Goal: Task Accomplishment & Management: Use online tool/utility

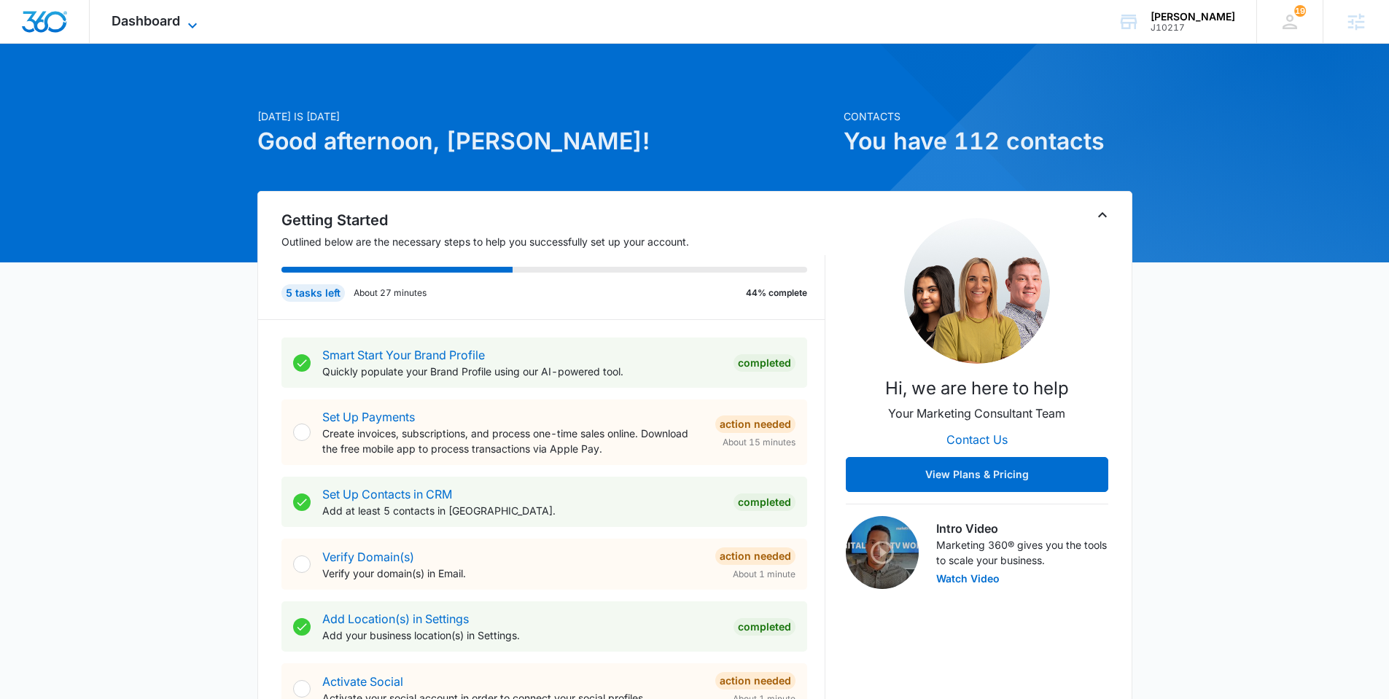
click at [156, 26] on span "Dashboard" at bounding box center [146, 20] width 69 height 15
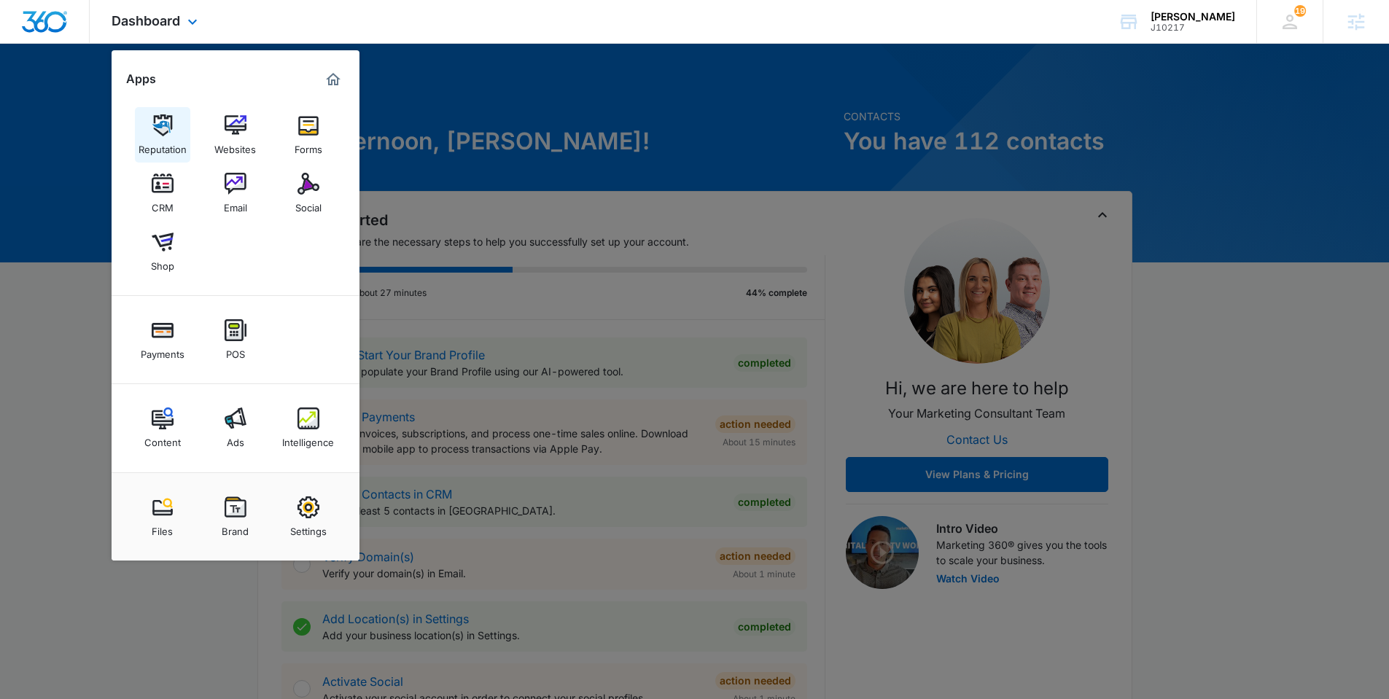
click at [182, 135] on link "Reputation" at bounding box center [162, 134] width 55 height 55
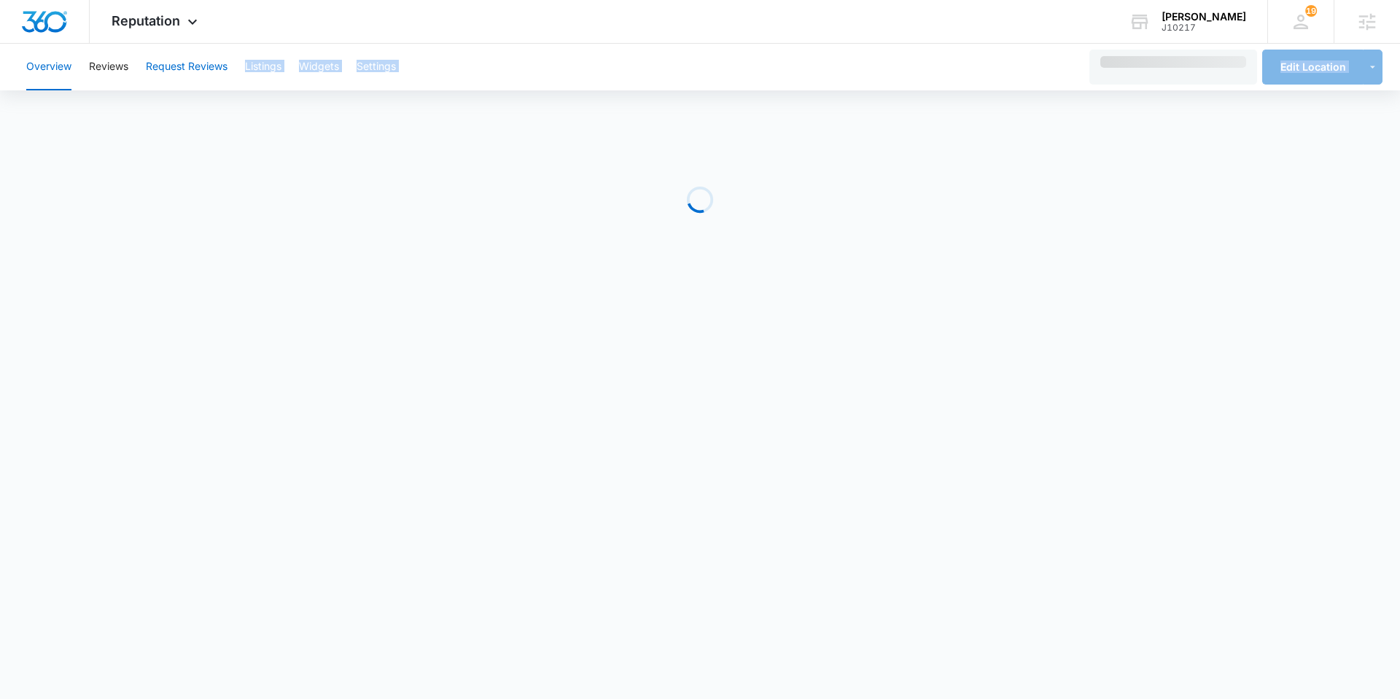
click at [190, 90] on div "Overview Reviews Request Reviews Listings Widgets Settings Edit Location Loading" at bounding box center [700, 176] width 1400 height 265
click at [196, 82] on button "Request Reviews" at bounding box center [187, 67] width 82 height 47
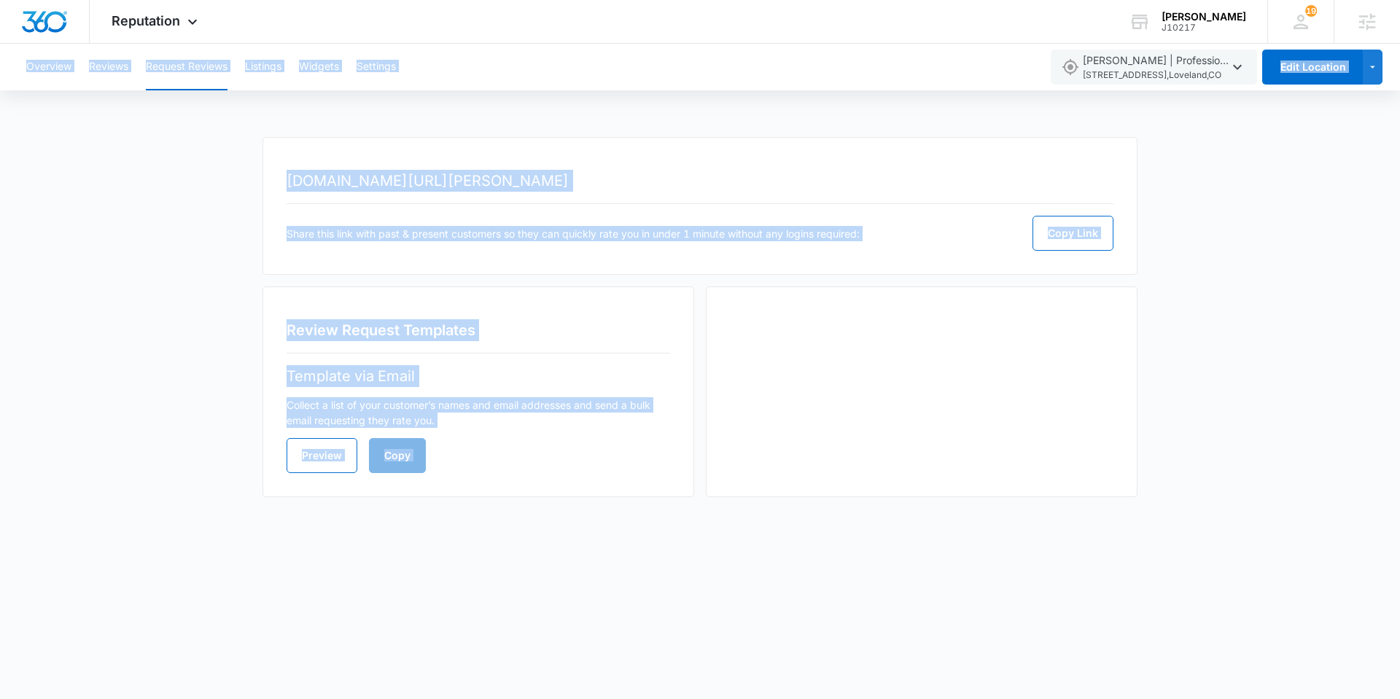
click at [133, 538] on body "Reputation Apps Reputation Websites Forms CRM Email Social Shop Payments POS Co…" at bounding box center [700, 349] width 1400 height 699
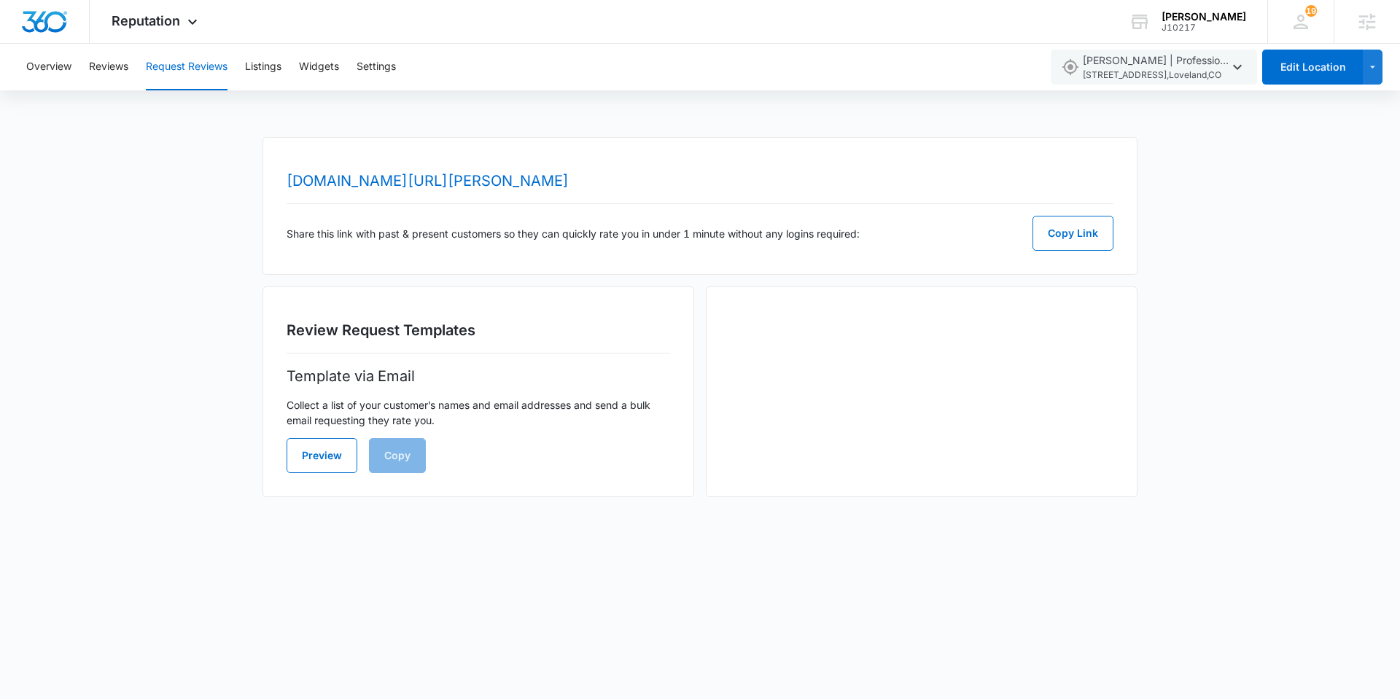
click at [133, 538] on body "Reputation Apps Reputation Websites Forms CRM Email Social Shop Payments POS Co…" at bounding box center [700, 349] width 1400 height 699
drag, startPoint x: 183, startPoint y: 28, endPoint x: 209, endPoint y: 85, distance: 62.3
click at [184, 28] on icon at bounding box center [193, 22] width 18 height 18
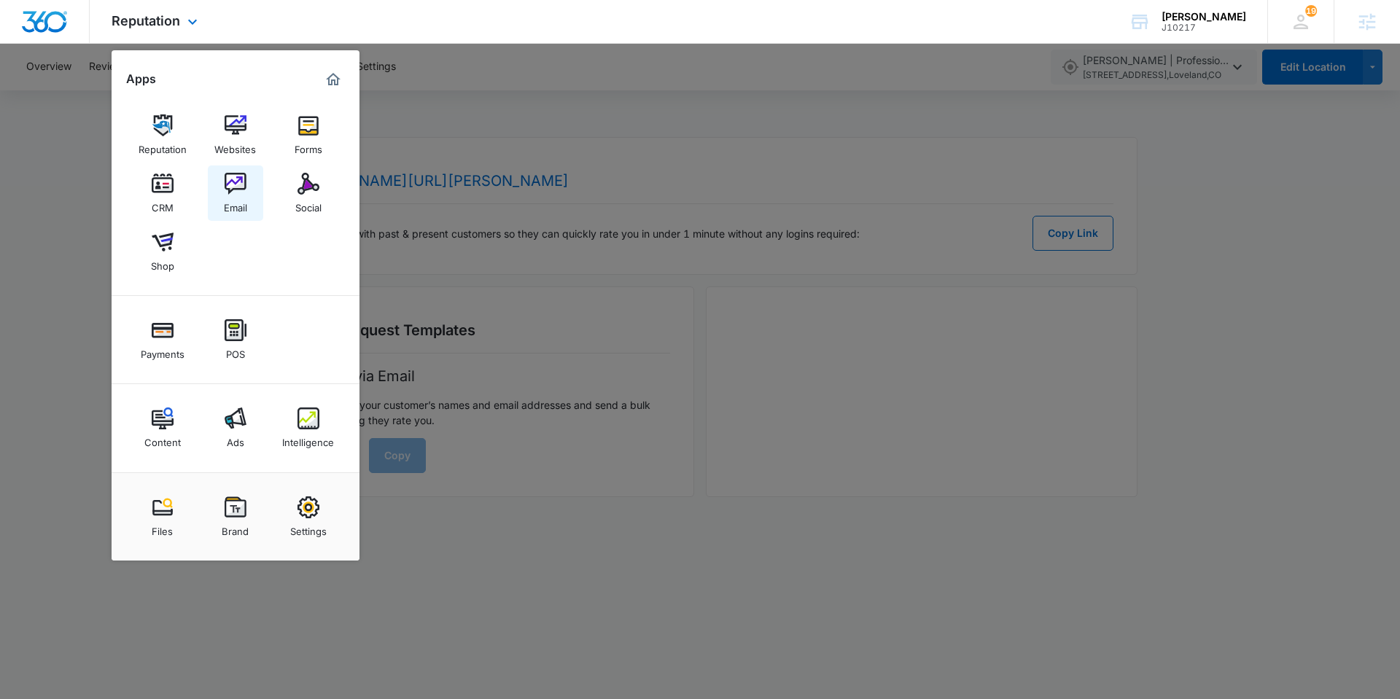
click at [246, 180] on img at bounding box center [236, 184] width 22 height 22
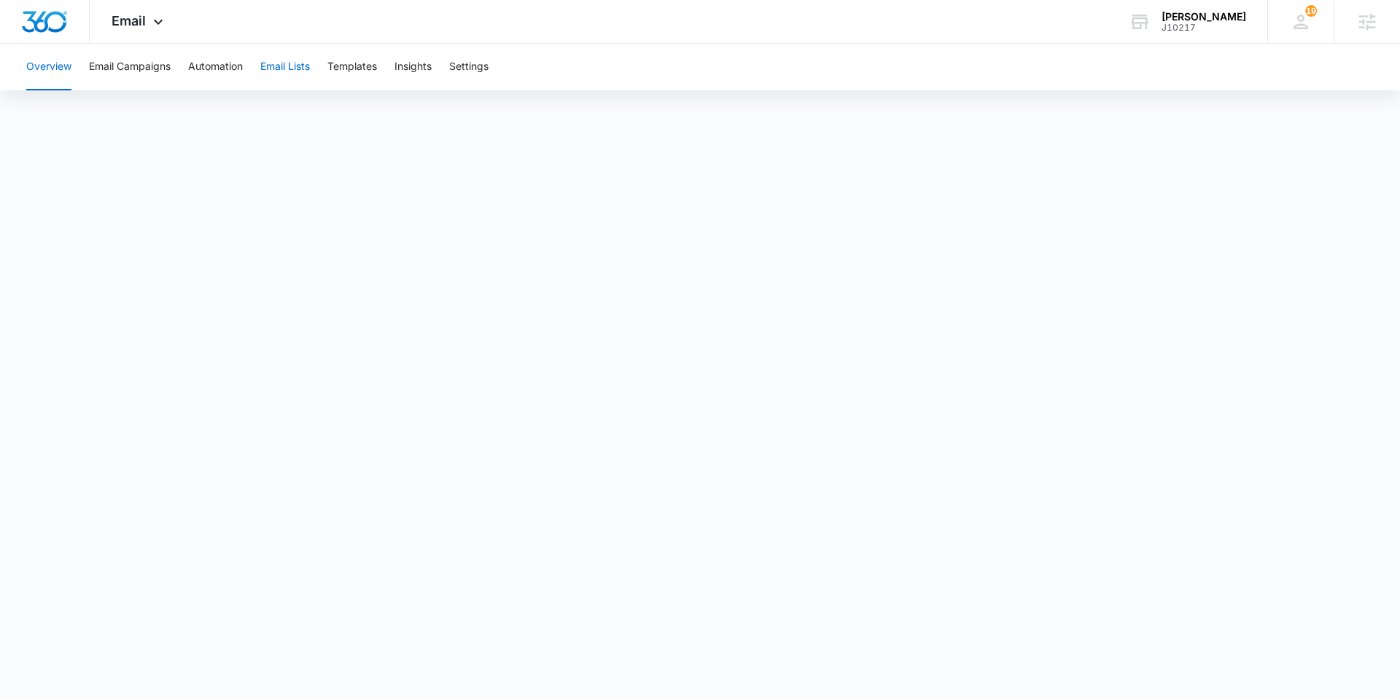
click at [287, 69] on button "Email Lists" at bounding box center [285, 67] width 50 height 47
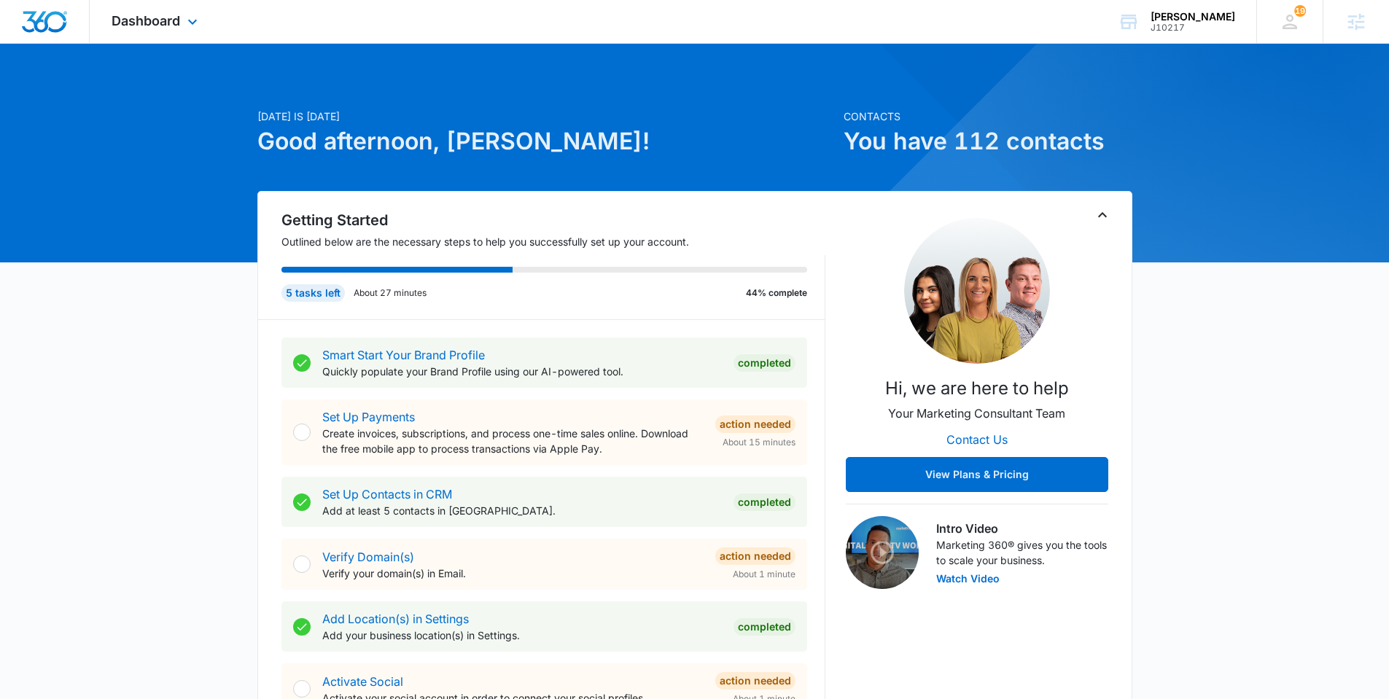
click at [150, 31] on div "Dashboard Apps Reputation Websites Forms CRM Email Social Shop Payments POS Con…" at bounding box center [156, 21] width 133 height 43
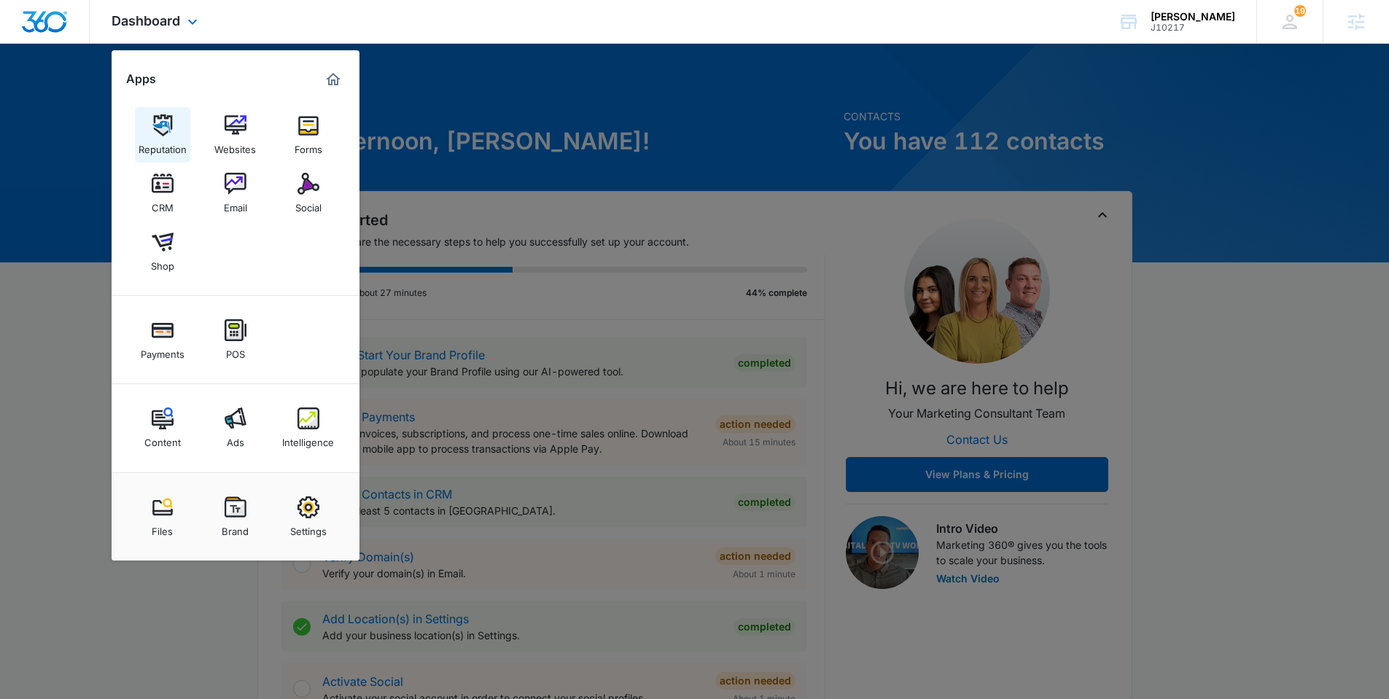
click at [160, 128] on img at bounding box center [163, 125] width 22 height 22
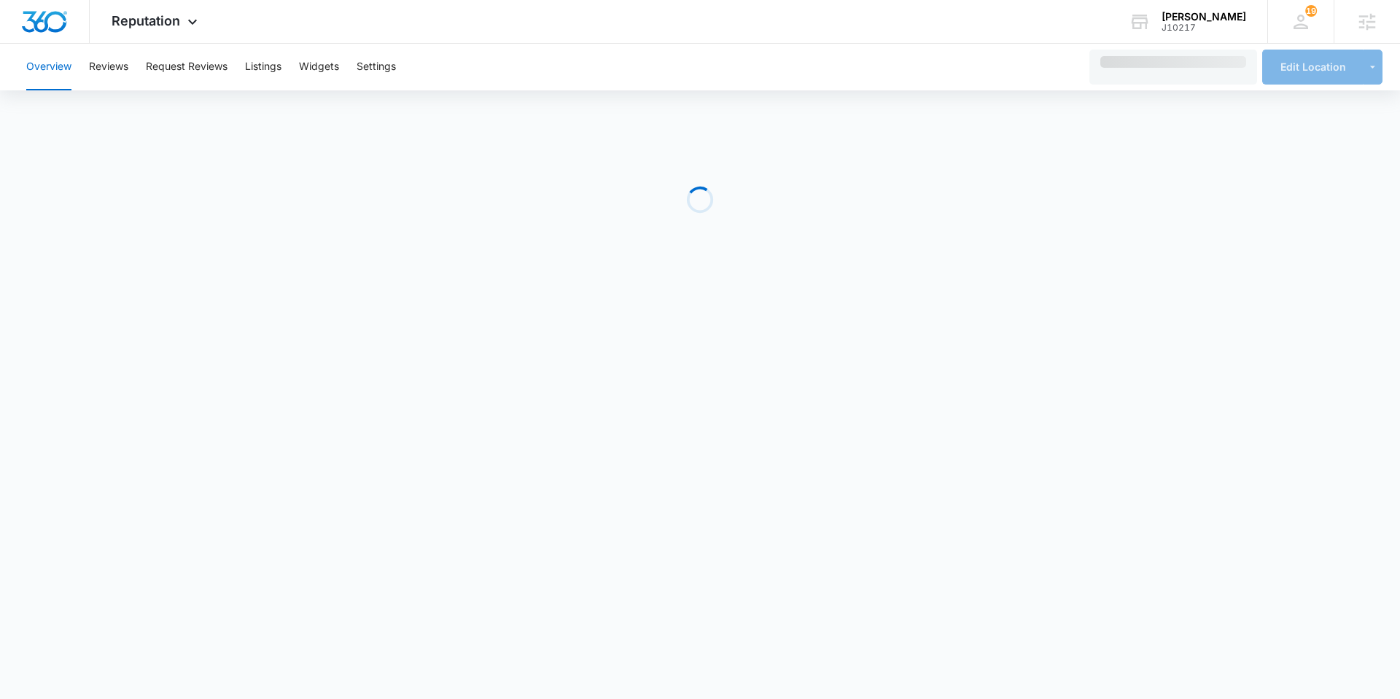
click at [235, 67] on div "Overview Reviews Request Reviews Listings Widgets Settings" at bounding box center [549, 67] width 1062 height 47
click at [154, 7] on div "Reputation Apps Reputation Websites Forms CRM Email Social Shop Payments POS Co…" at bounding box center [156, 21] width 133 height 43
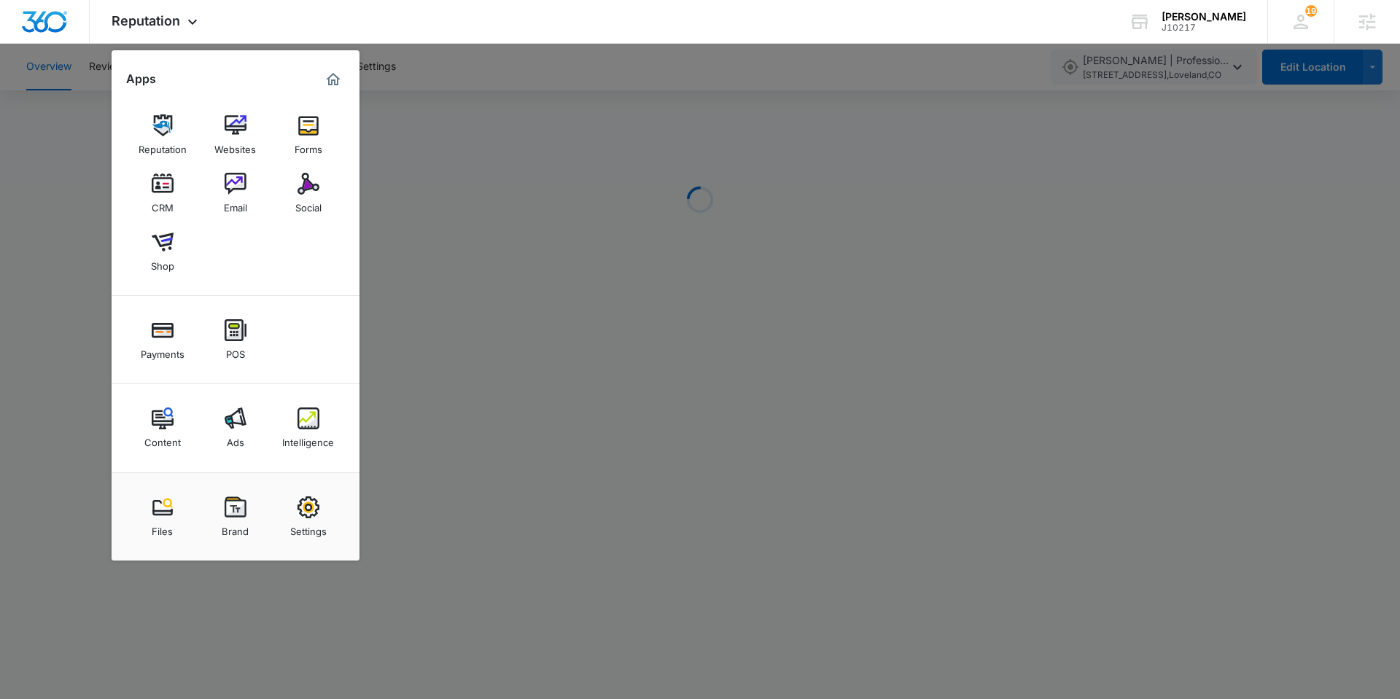
drag, startPoint x: 583, startPoint y: 69, endPoint x: 347, endPoint y: 84, distance: 236.1
click at [582, 69] on div at bounding box center [700, 349] width 1400 height 699
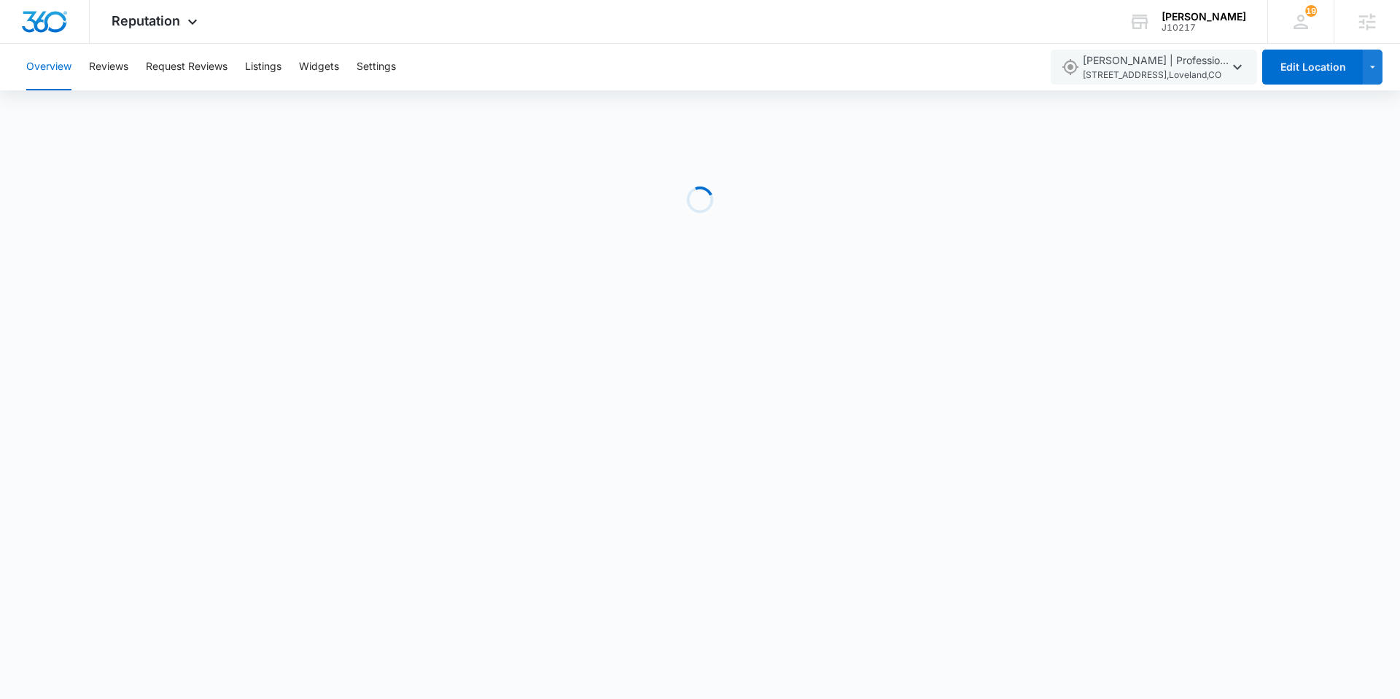
click at [233, 58] on div "Overview Reviews Request Reviews Listings Widgets Settings" at bounding box center [529, 67] width 1023 height 47
click at [215, 68] on button "Request Reviews" at bounding box center [187, 67] width 82 height 47
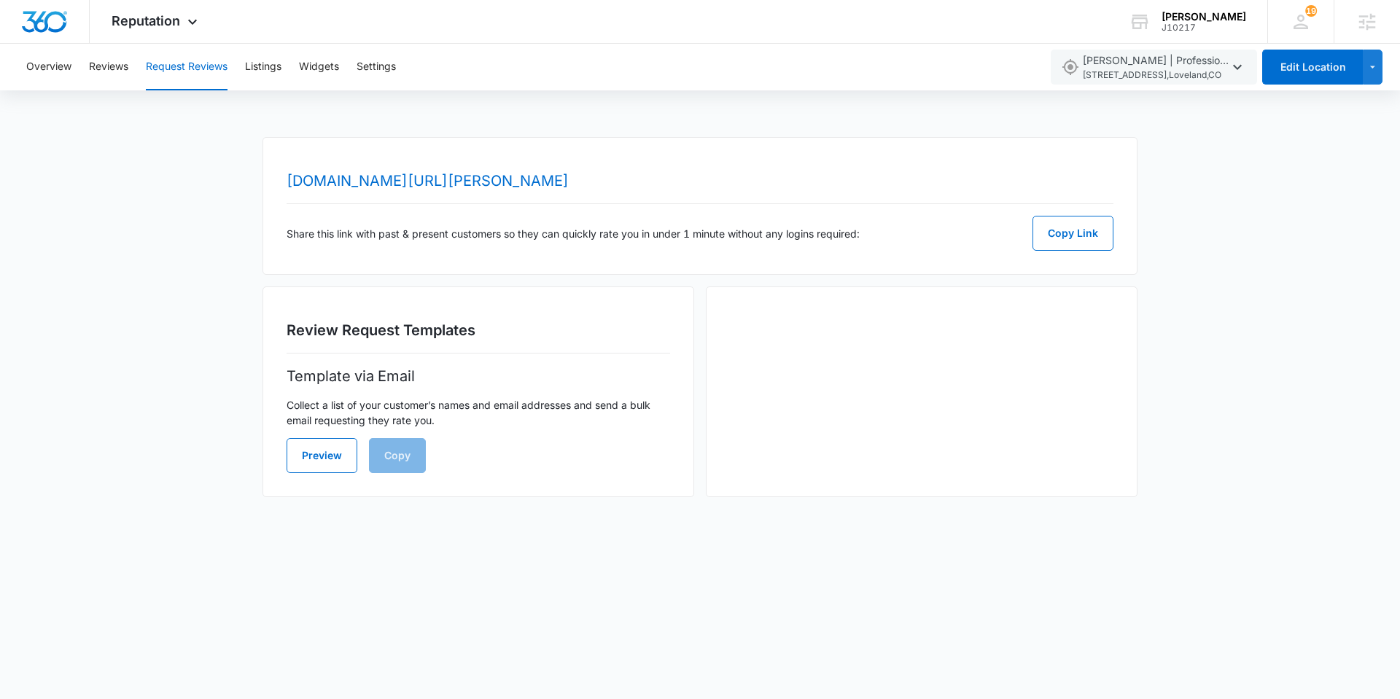
click at [828, 659] on body "Reputation Apps Reputation Websites Forms CRM Email Social Shop Payments POS Co…" at bounding box center [700, 349] width 1400 height 699
